Goal: Check status: Check status

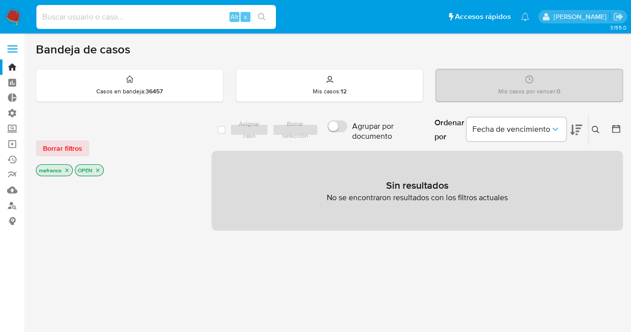
click at [178, 18] on input at bounding box center [155, 16] width 239 height 13
type input "500663773"
click at [261, 17] on icon "search-icon" at bounding box center [262, 17] width 8 height 8
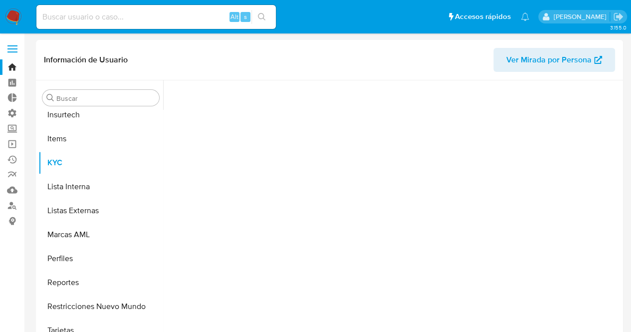
scroll to position [445, 0]
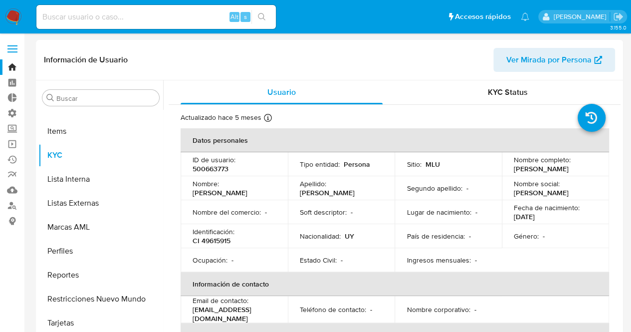
select select "10"
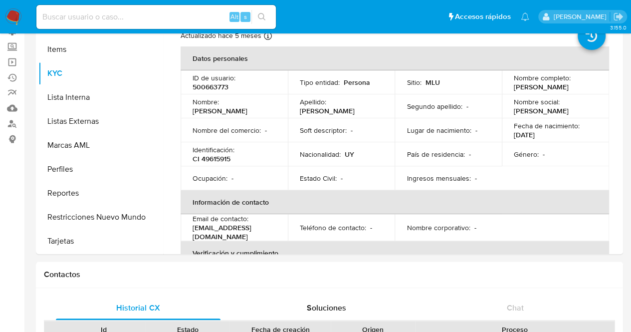
scroll to position [84, 0]
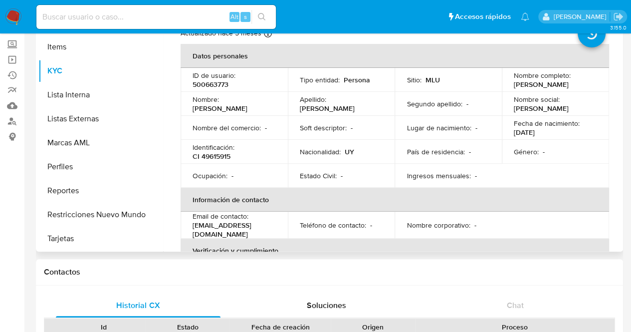
click at [224, 228] on p "marianomendezdiaz1234@gmail.com" at bounding box center [231, 229] width 79 height 18
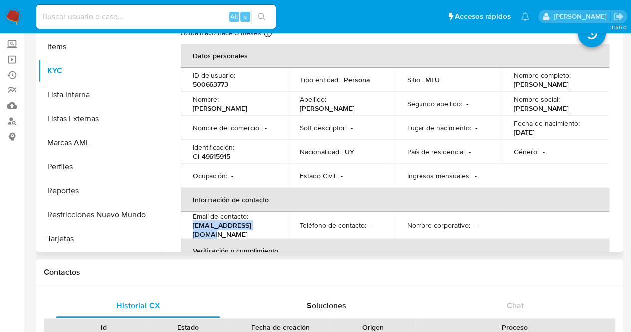
click at [224, 228] on p "marianomendezdiaz1234@gmail.com" at bounding box center [231, 229] width 79 height 18
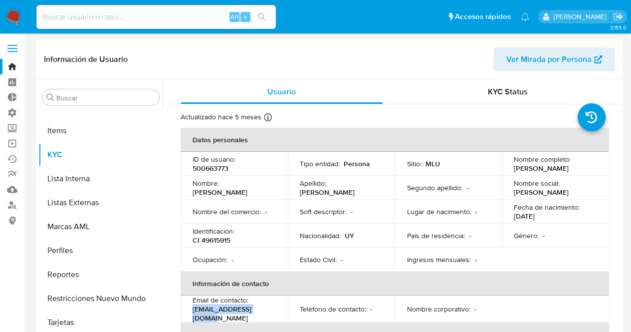
scroll to position [0, 0]
click at [526, 90] on div "KYC Status" at bounding box center [507, 92] width 202 height 24
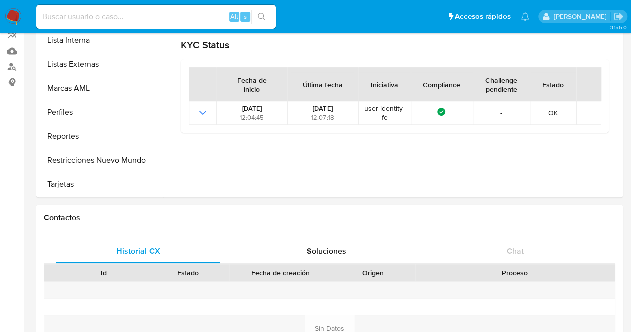
scroll to position [167, 0]
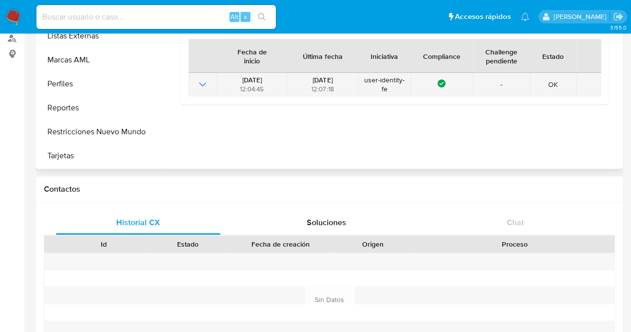
click at [201, 84] on icon "Mostrar operación" at bounding box center [202, 84] width 12 height 12
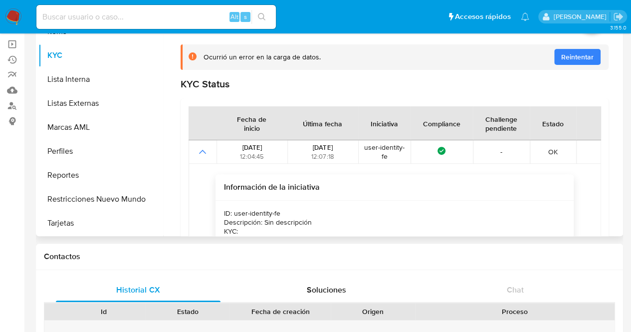
scroll to position [33, 0]
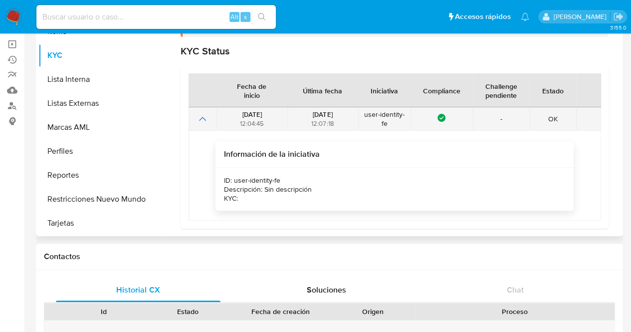
click at [197, 121] on icon "Mostrar operación" at bounding box center [202, 119] width 12 height 12
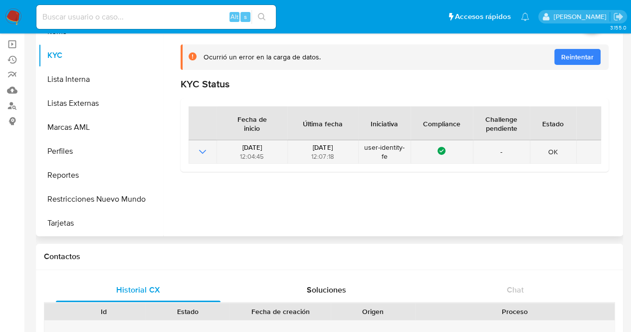
scroll to position [0, 0]
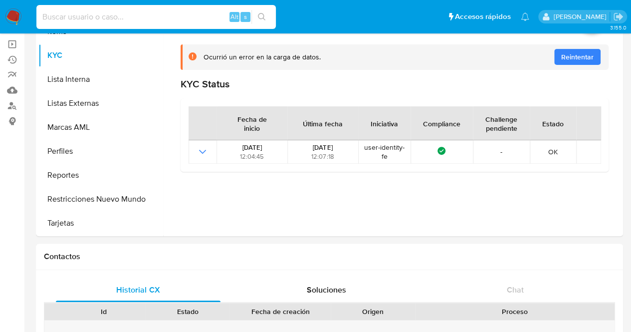
click at [164, 15] on input at bounding box center [155, 16] width 239 height 13
paste input "lavidaescortpenetrante2017"
type input "lavidaescortpenetrante2017"
click at [263, 20] on icon "search-icon" at bounding box center [262, 17] width 8 height 8
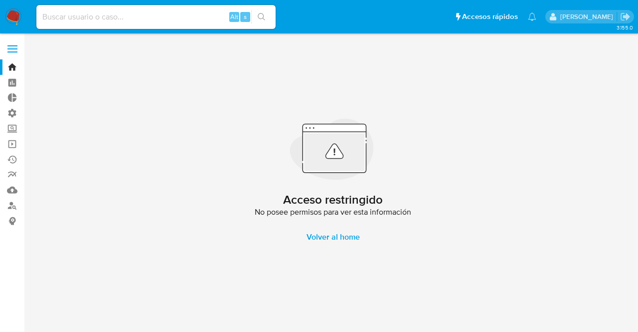
click at [20, 19] on img at bounding box center [13, 16] width 17 height 17
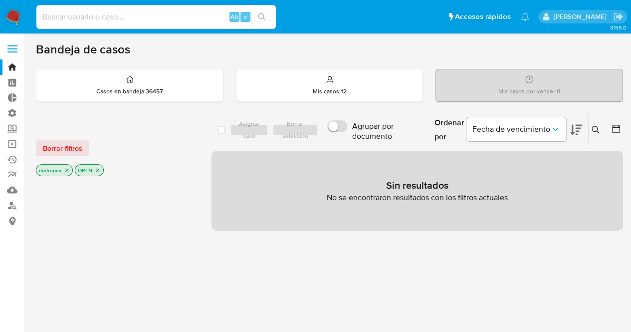
click at [138, 18] on input at bounding box center [155, 16] width 239 height 13
paste input "312157221"
type input "312157221"
click at [267, 19] on button "search-icon" at bounding box center [261, 17] width 20 height 14
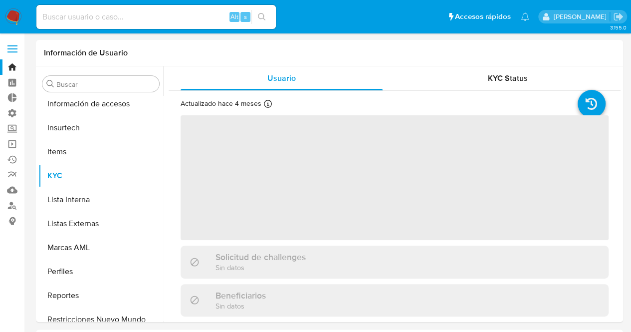
scroll to position [445, 0]
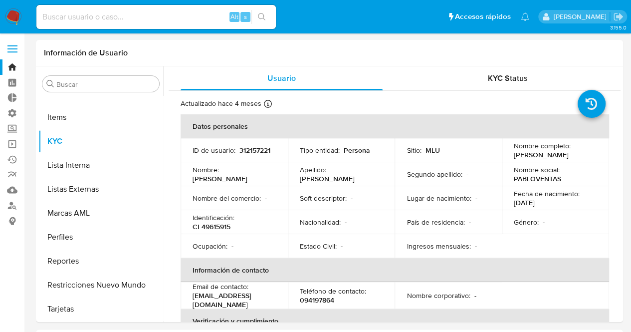
select select "10"
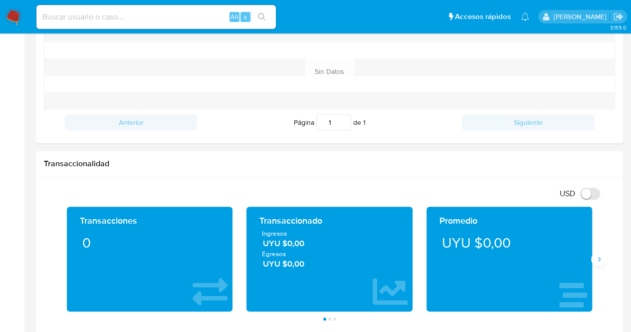
scroll to position [0, 0]
